Goal: Information Seeking & Learning: Check status

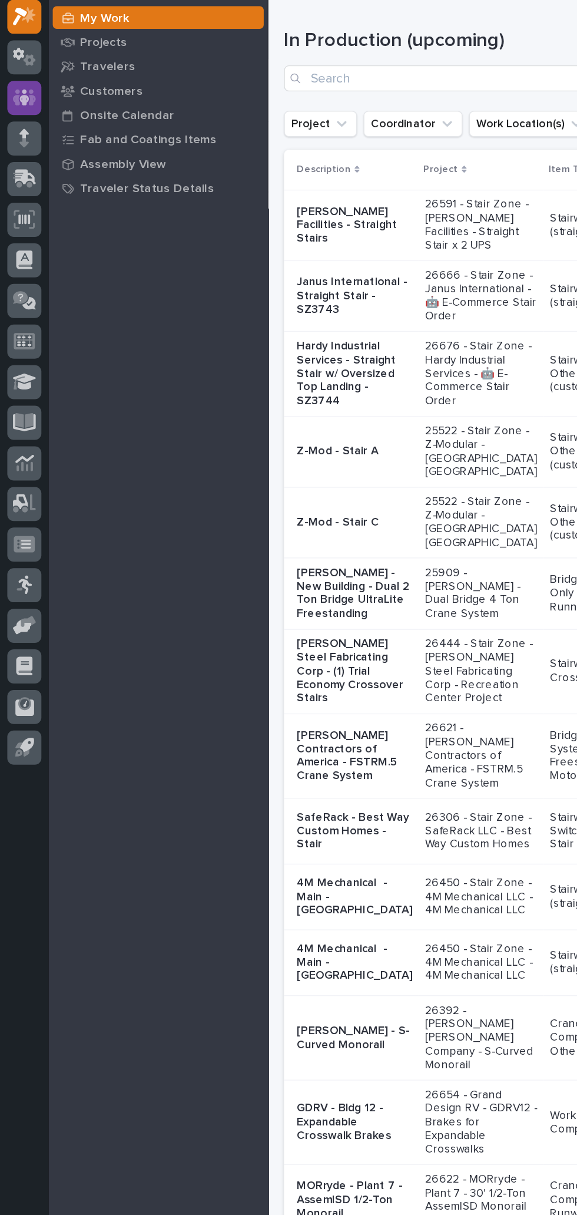
click at [15, 139] on icon at bounding box center [17, 137] width 7 height 12
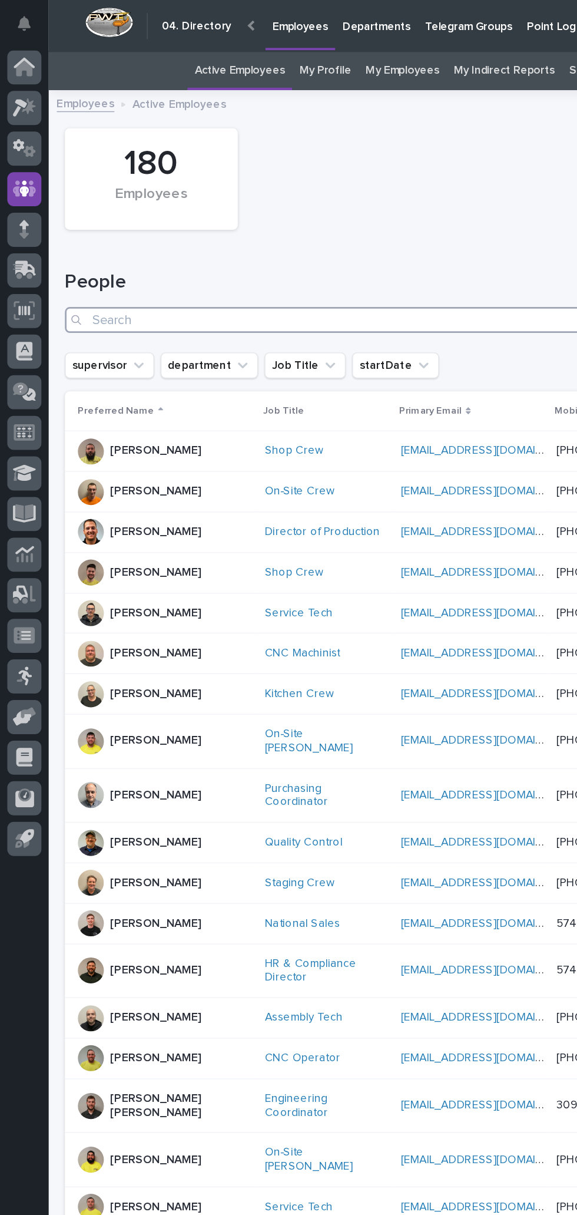
click at [131, 233] on input "Search" at bounding box center [306, 232] width 518 height 19
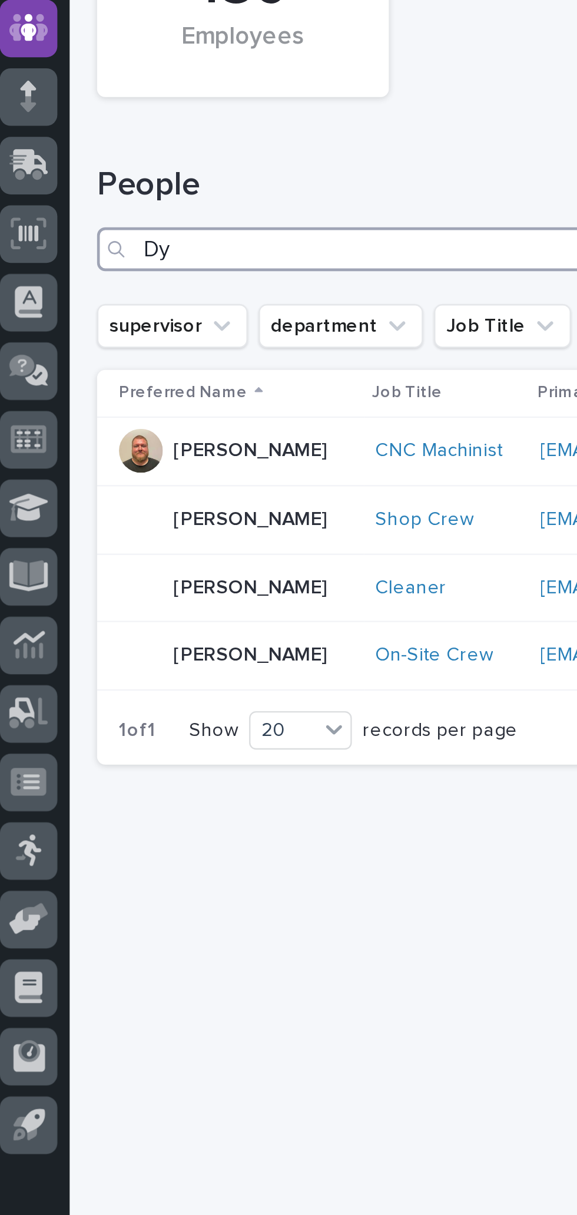
type input "D"
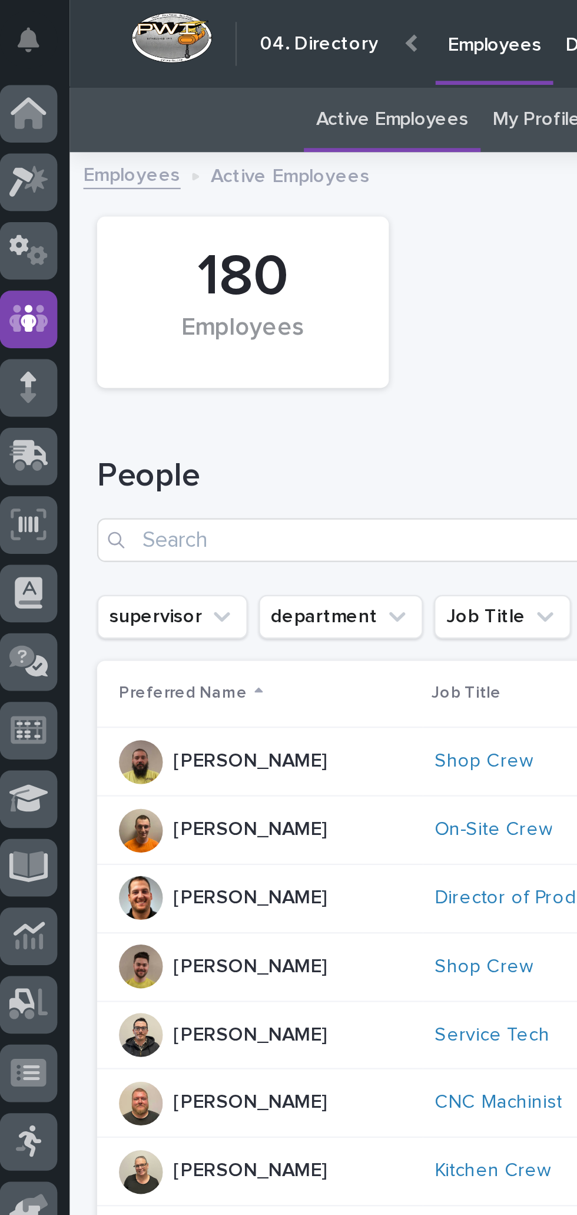
click at [223, 159] on div "180 Employees" at bounding box center [306, 129] width 530 height 85
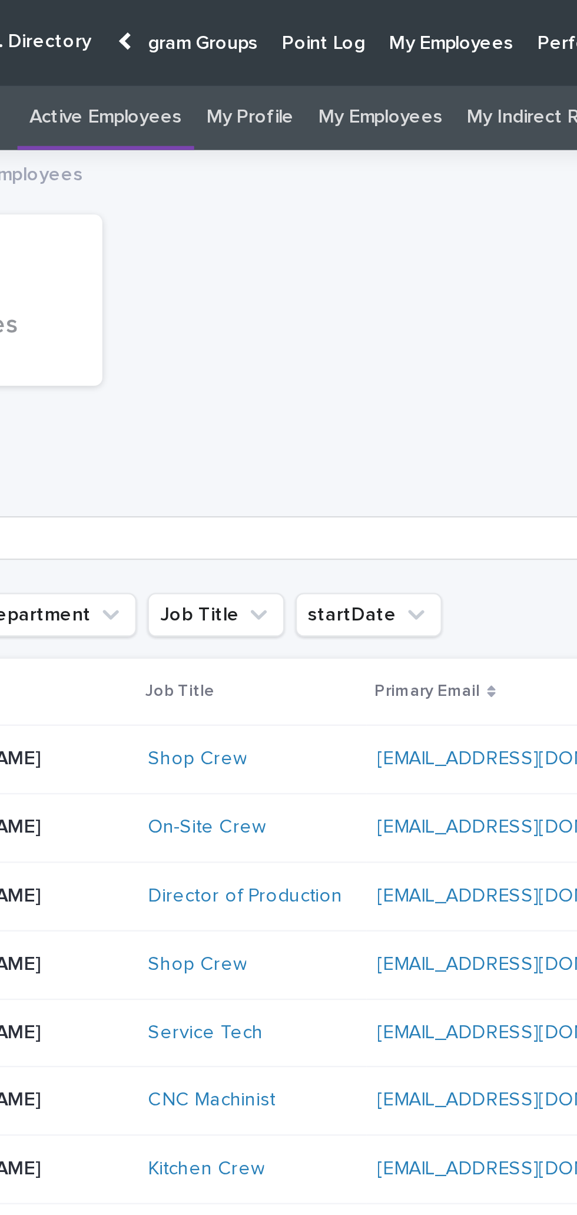
scroll to position [0, 200]
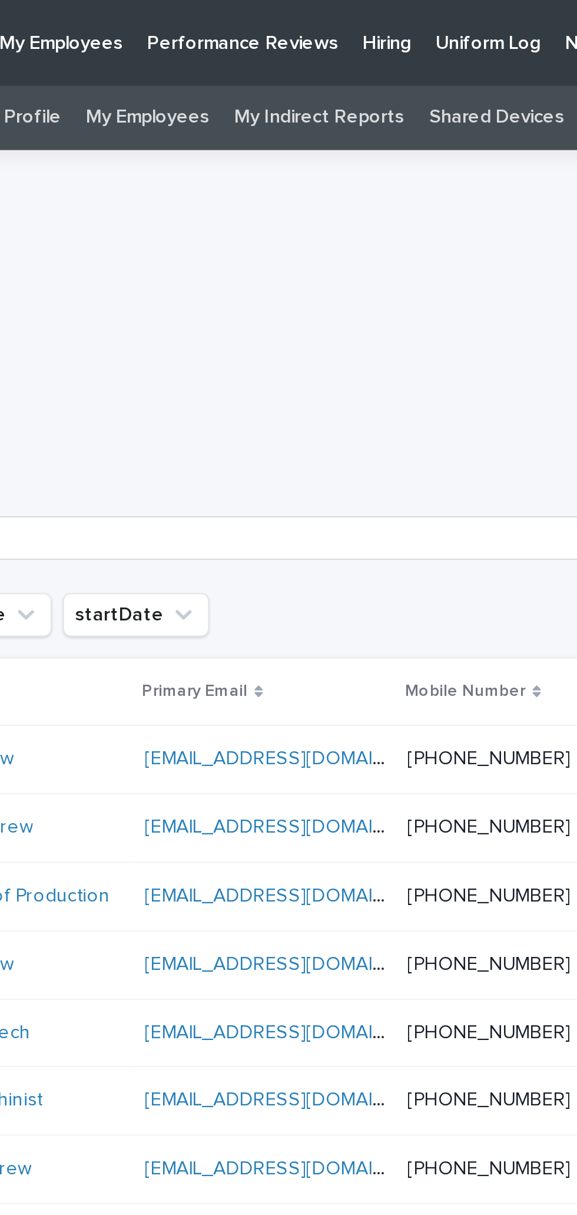
click at [385, 19] on p "Hiring" at bounding box center [395, 12] width 21 height 25
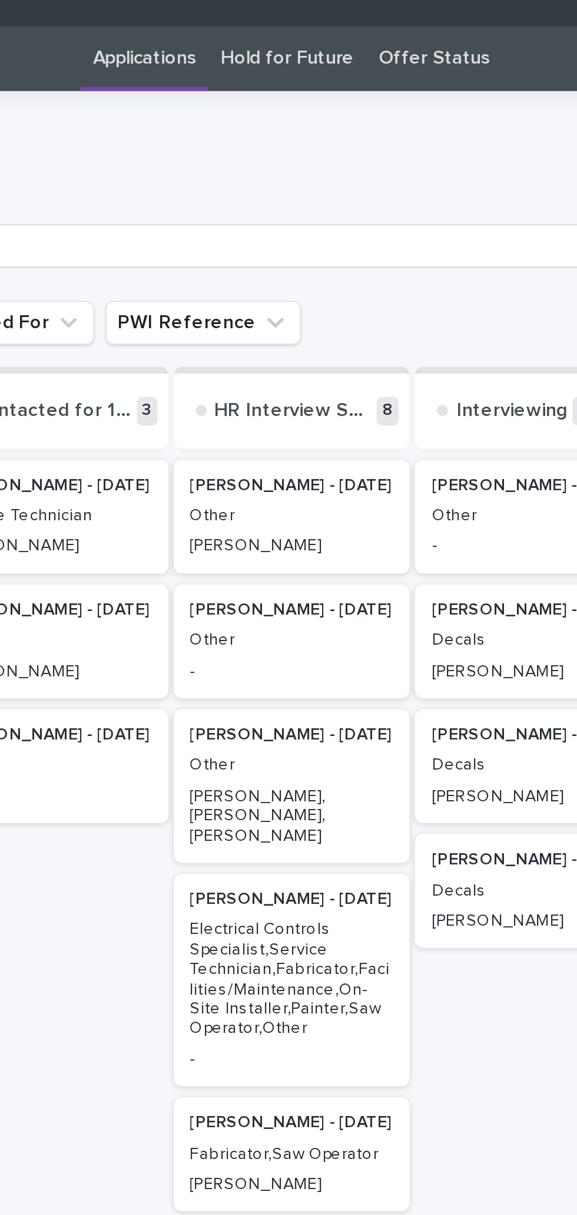
click at [302, 356] on p "Other" at bounding box center [307, 355] width 88 height 8
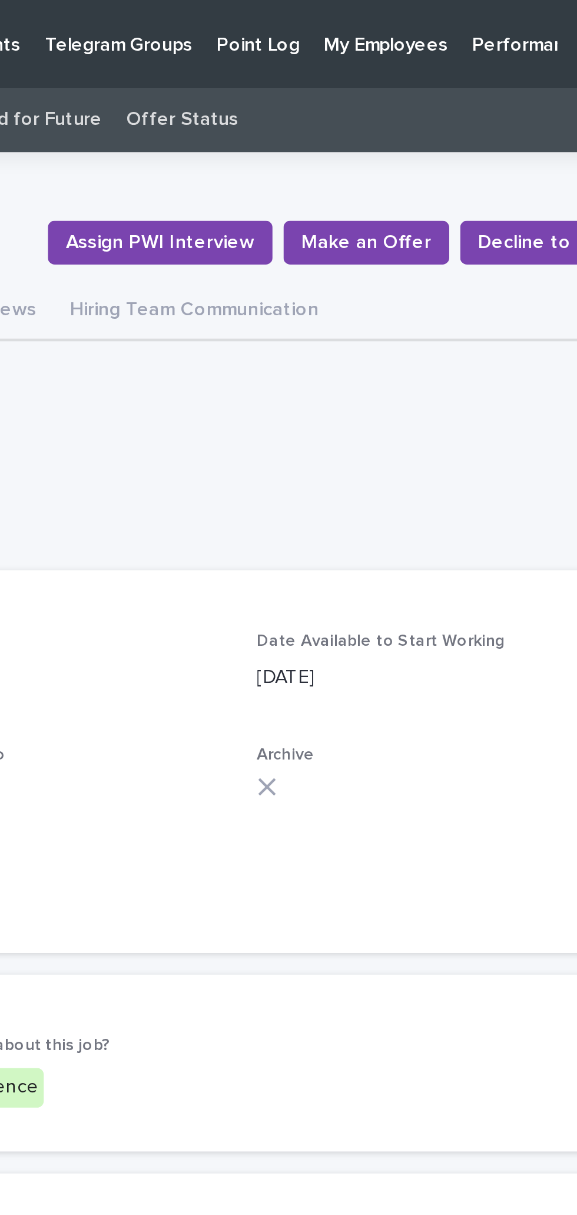
scroll to position [78, 0]
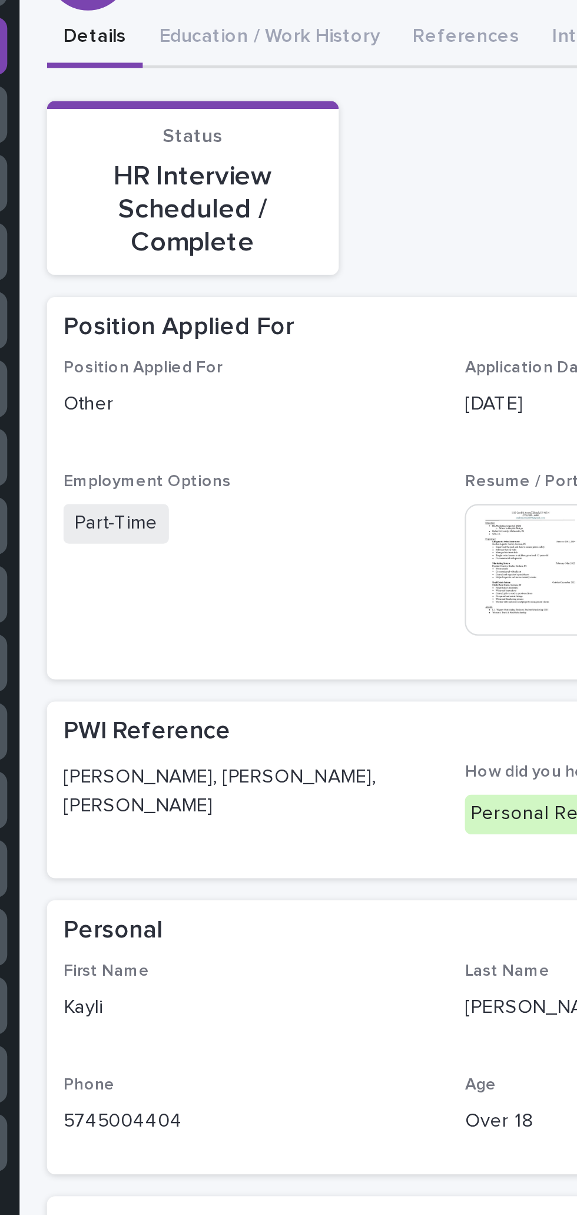
click at [203, 445] on span "[PERSON_NAME], [PERSON_NAME], [PERSON_NAME]" at bounding box center [133, 466] width 158 height 42
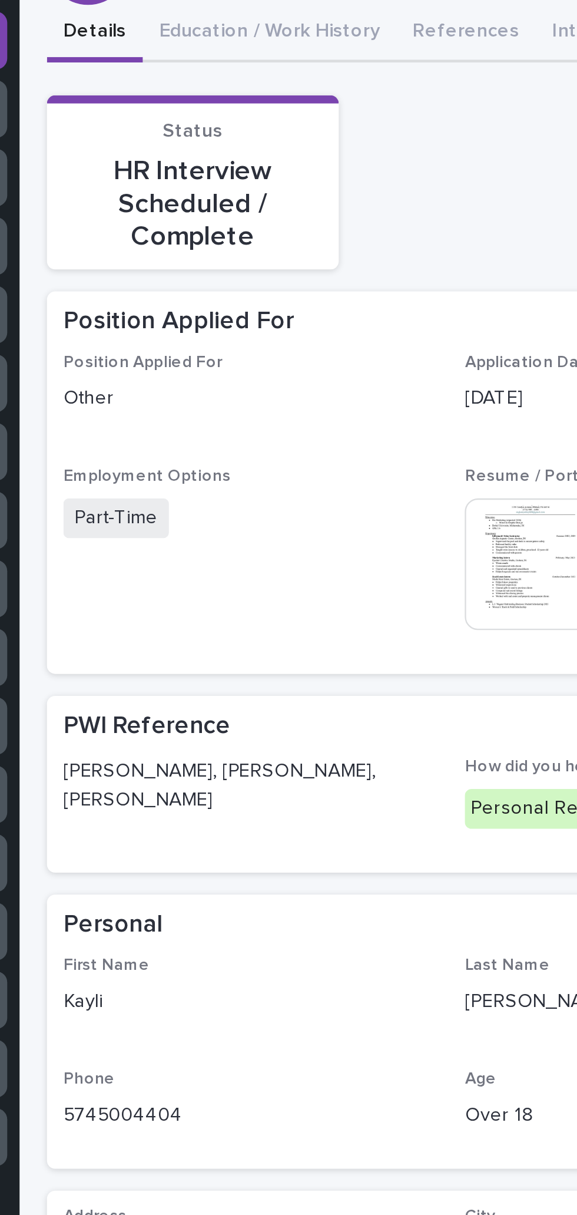
scroll to position [0, 0]
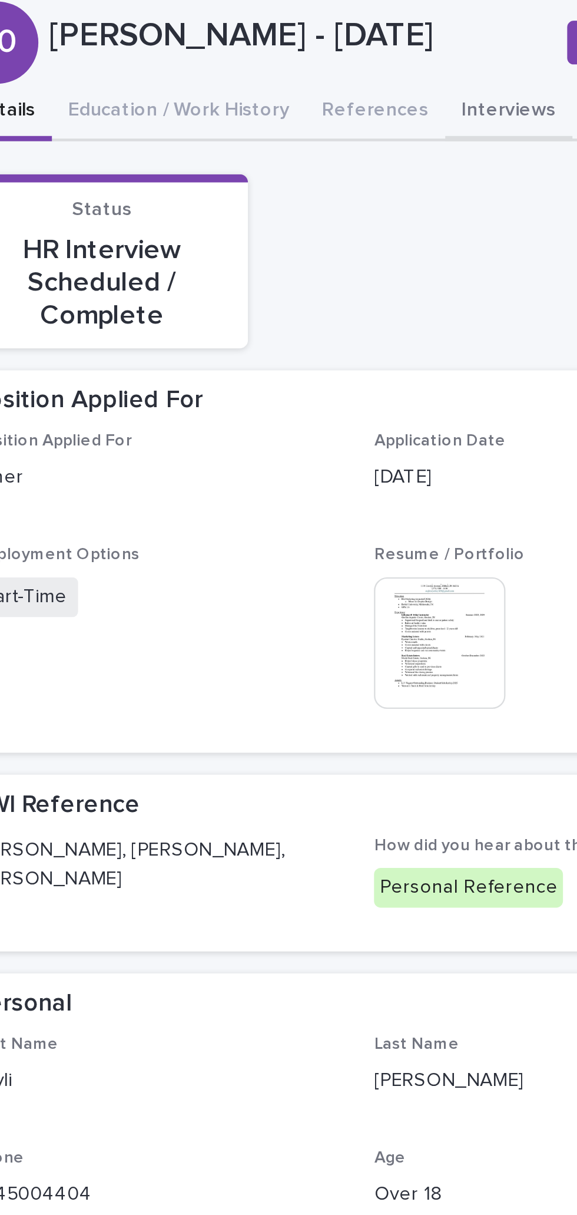
click at [272, 135] on button "Interviews" at bounding box center [284, 134] width 55 height 25
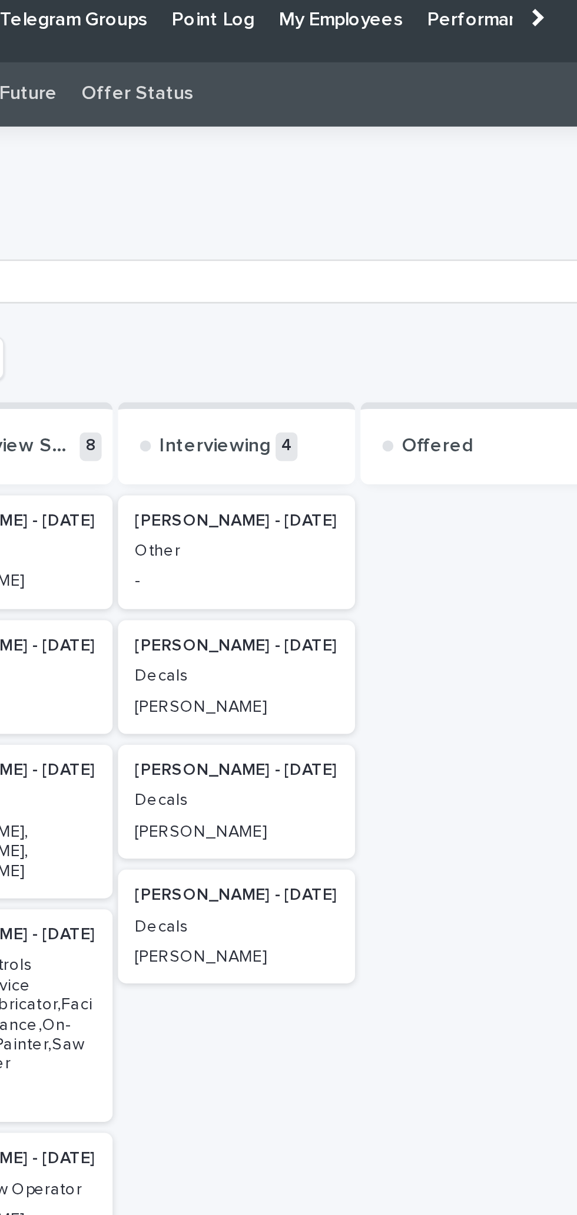
click at [416, 237] on p "[PERSON_NAME] - [DATE]" at bounding box center [410, 235] width 88 height 8
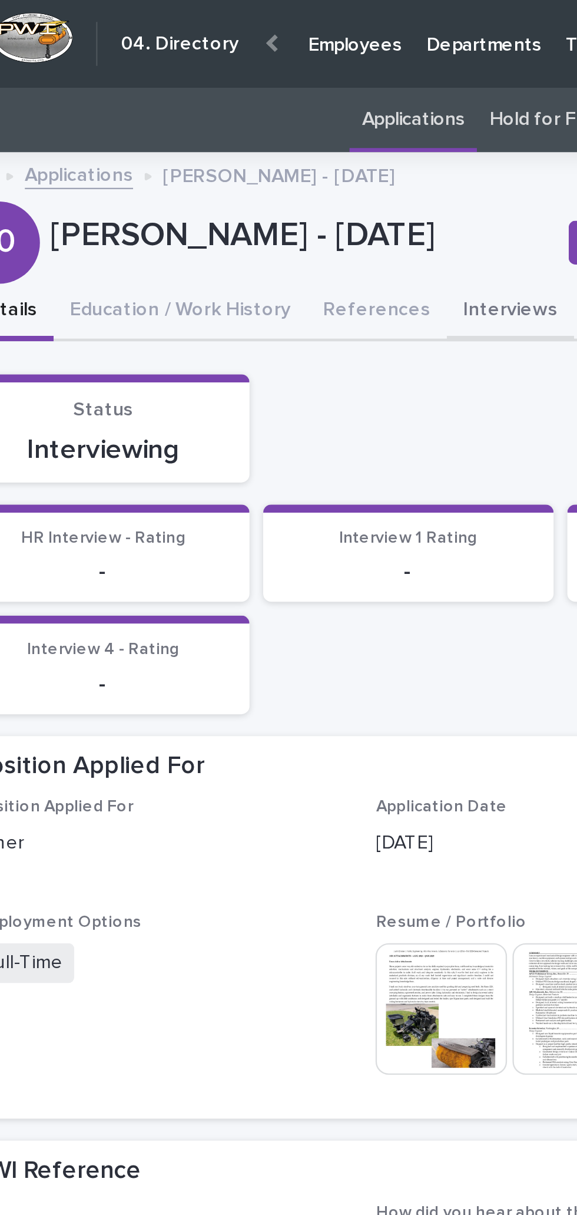
click at [269, 131] on button "Interviews" at bounding box center [284, 134] width 55 height 25
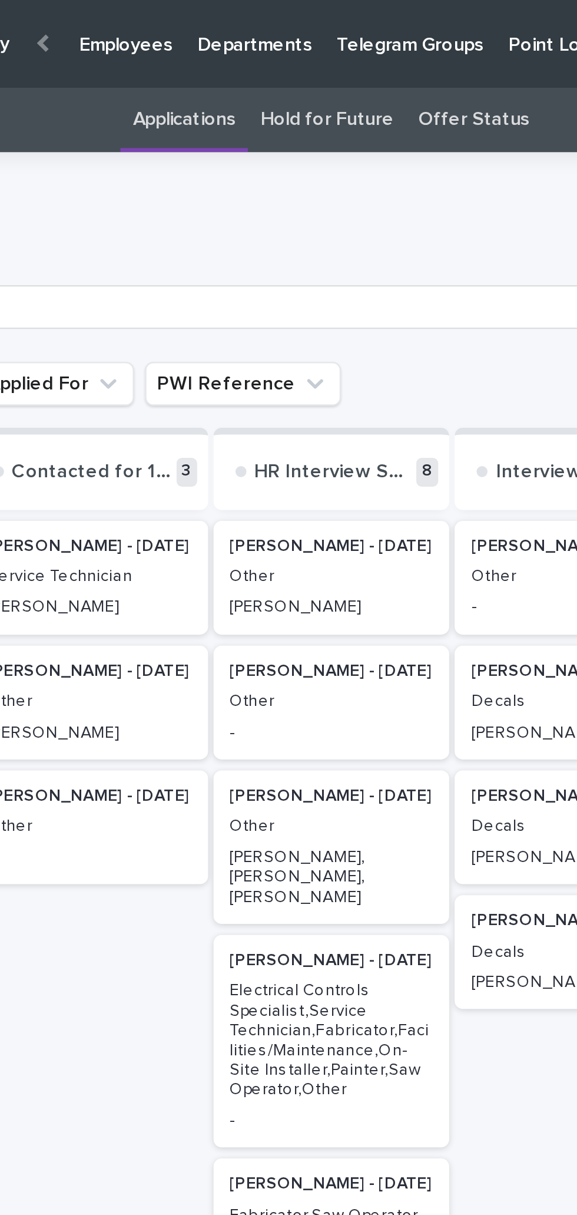
click at [375, 44] on link "Offer Status" at bounding box center [368, 52] width 48 height 28
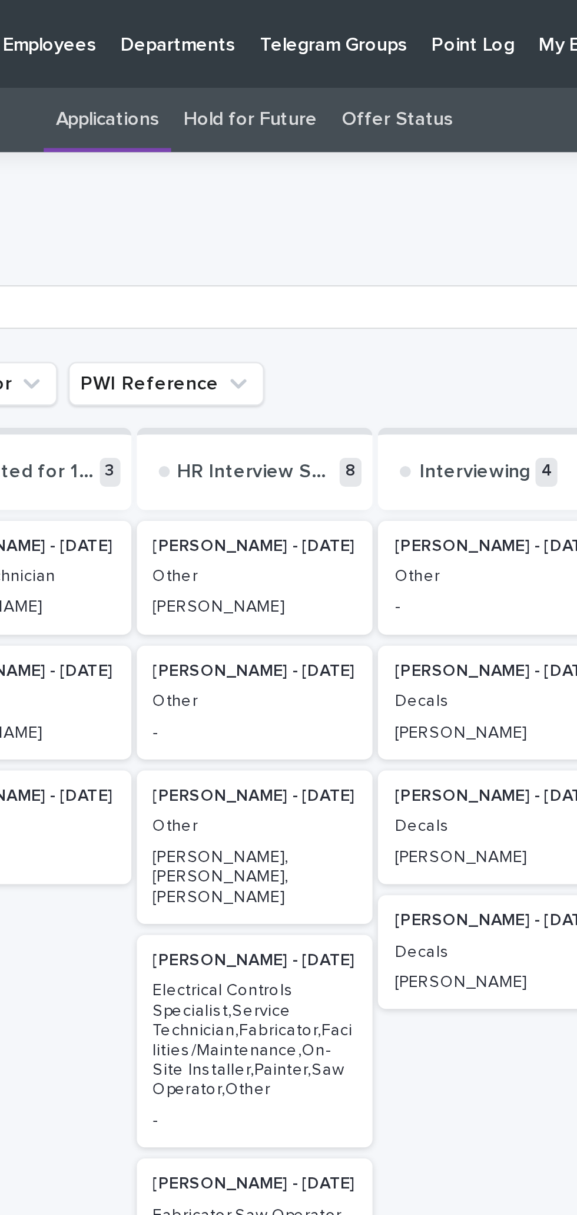
click at [320, 48] on link "Hold for Future" at bounding box center [304, 52] width 57 height 28
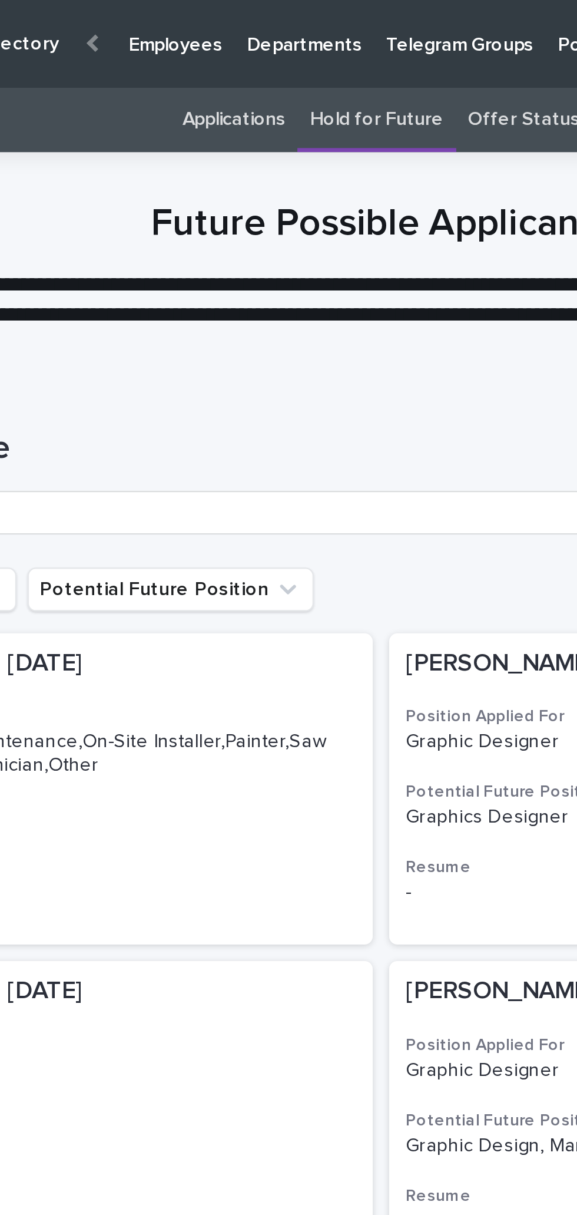
click at [253, 59] on link "Applications" at bounding box center [243, 52] width 44 height 28
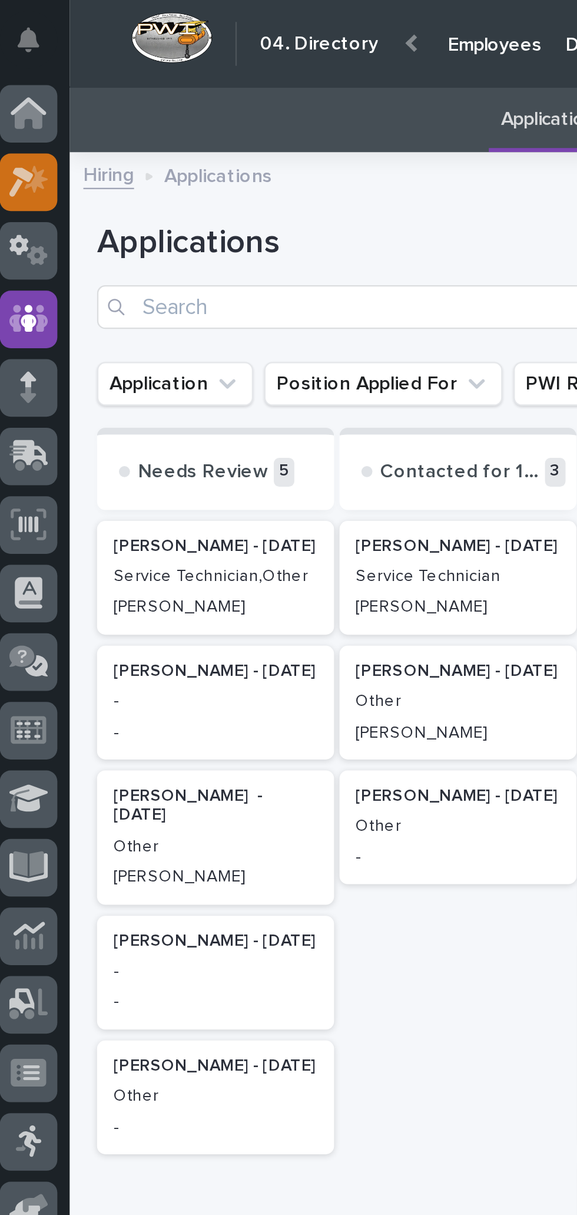
click at [19, 81] on icon at bounding box center [21, 77] width 10 height 12
